Goal: Navigation & Orientation: Go to known website

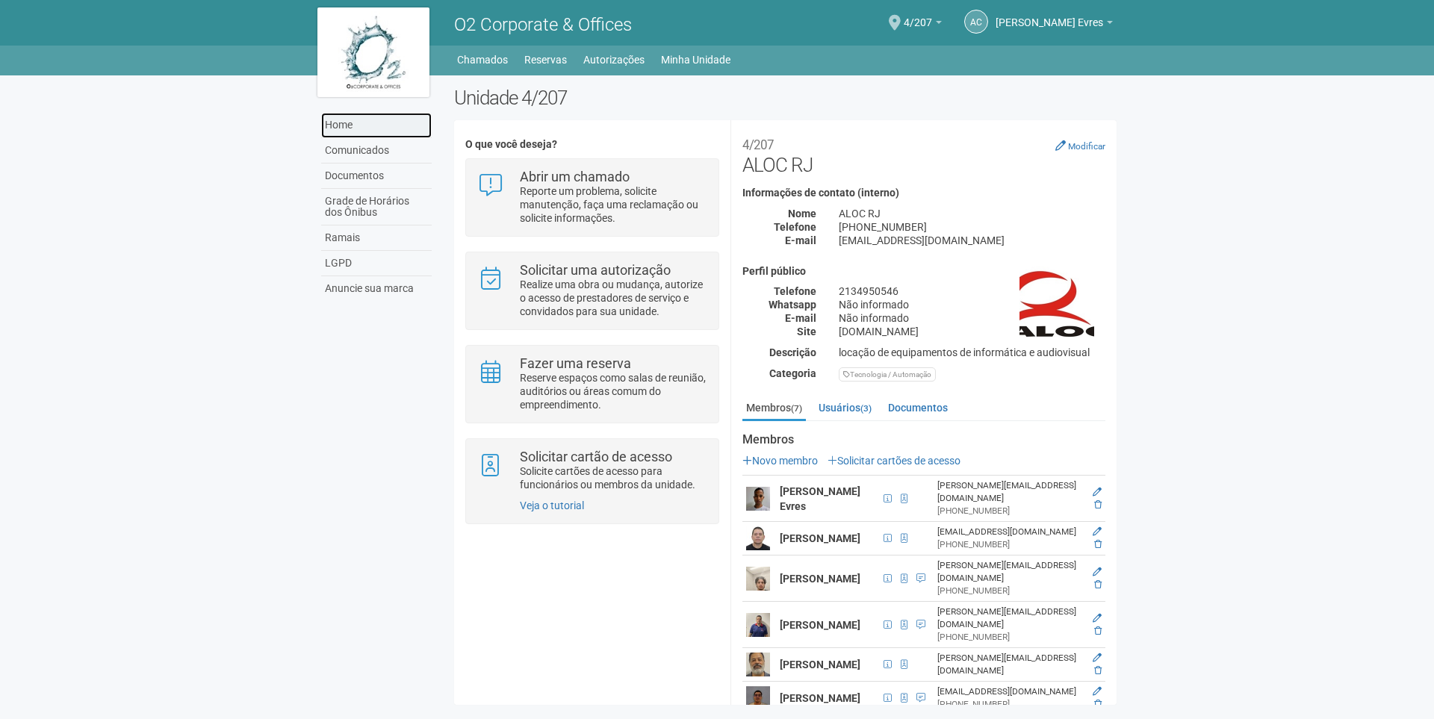
click at [346, 121] on link "Home" at bounding box center [376, 125] width 111 height 25
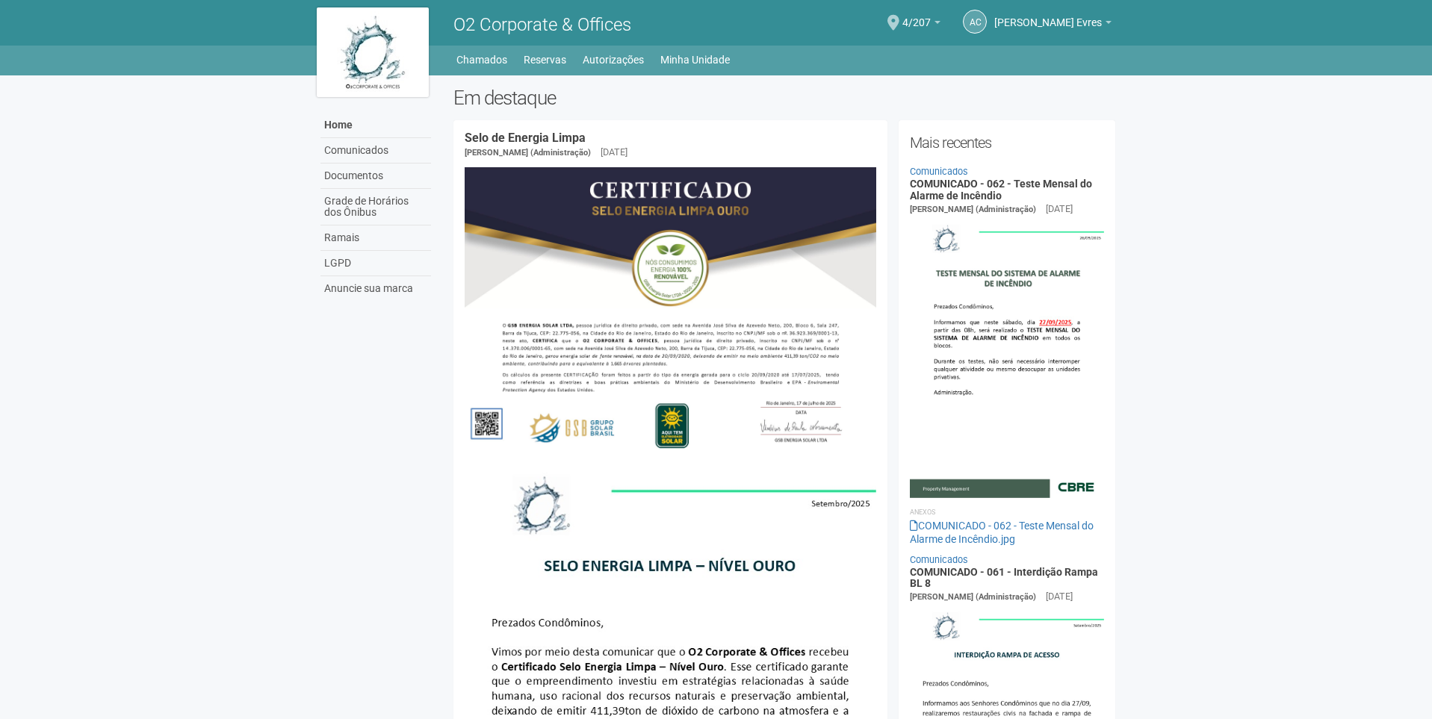
click at [376, 74] on img at bounding box center [373, 52] width 112 height 90
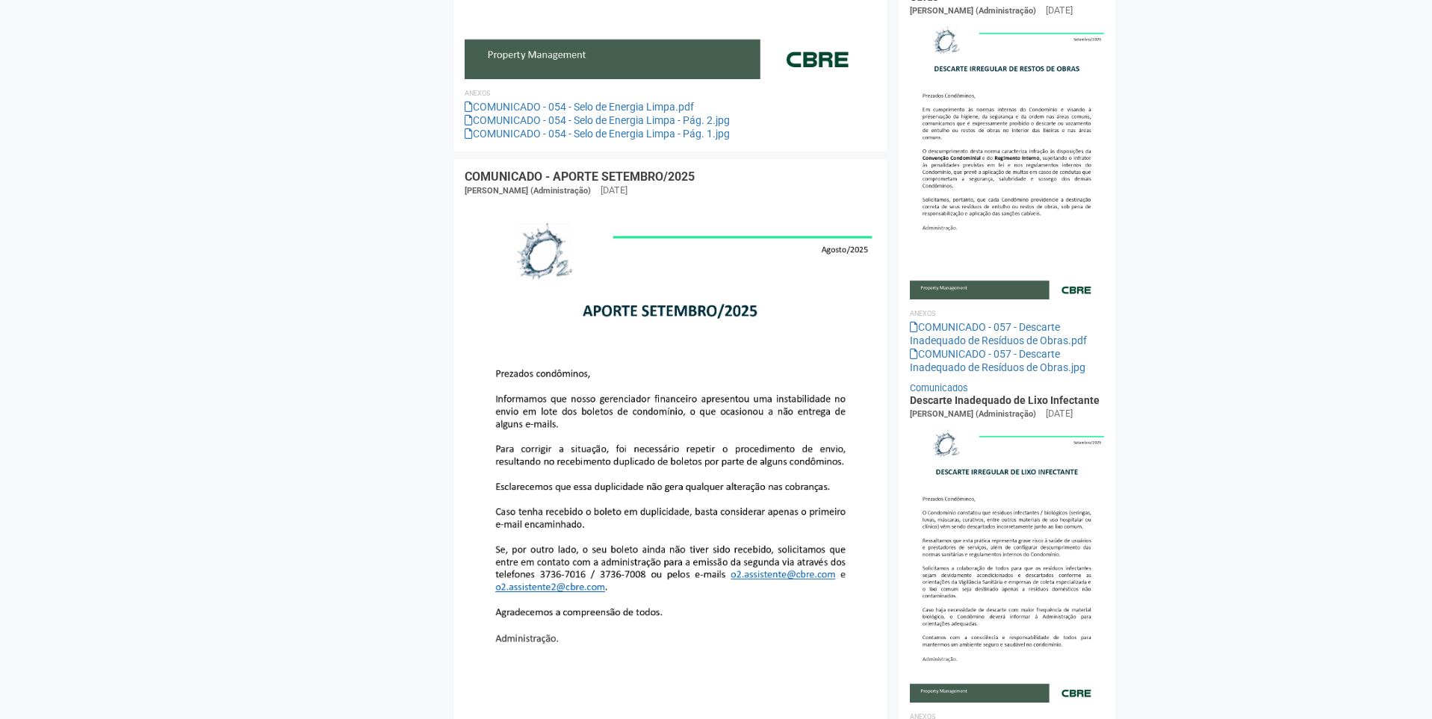
scroll to position [971, 0]
